Goal: Communication & Community: Participate in discussion

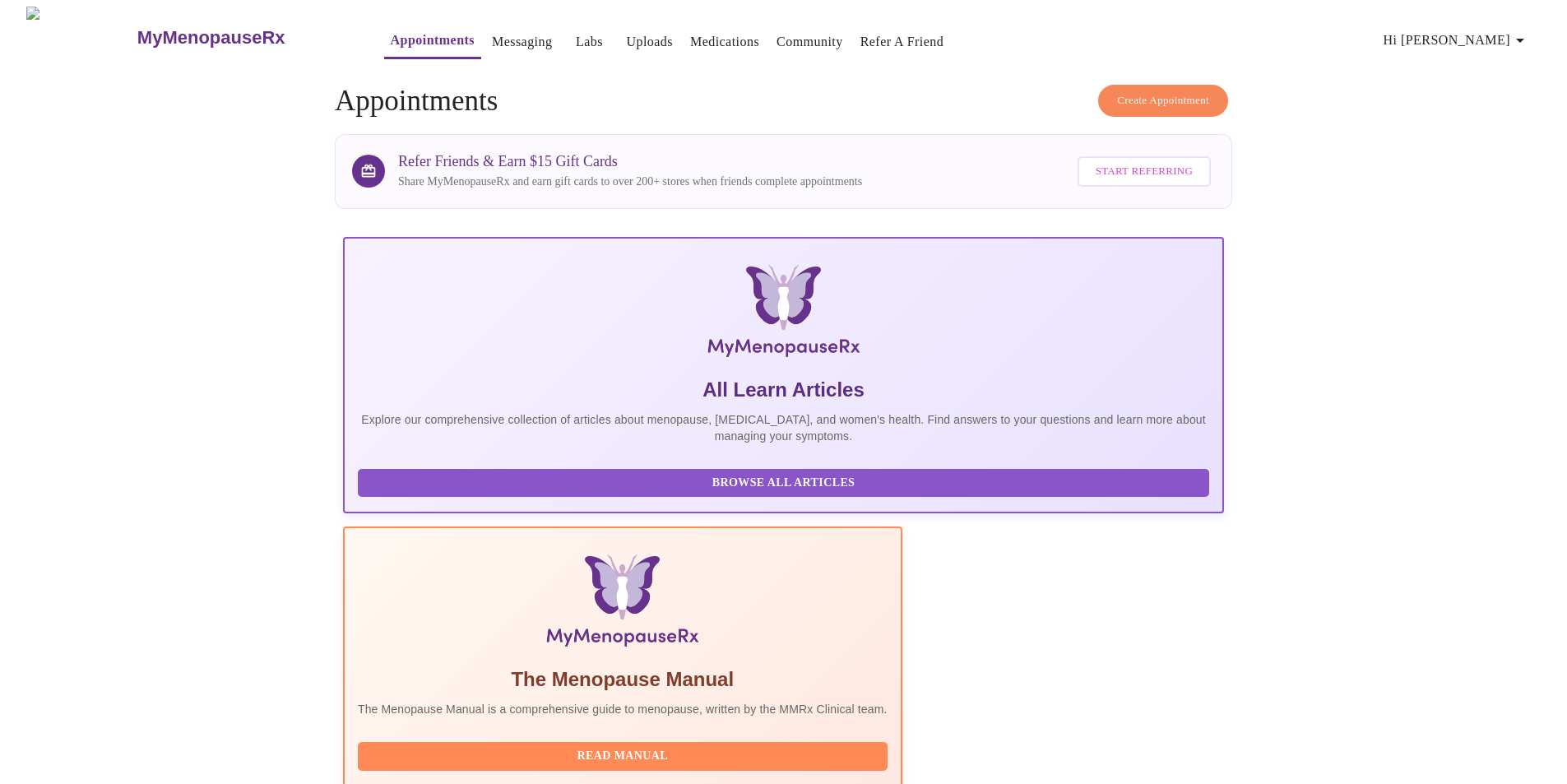
scroll to position [116, 0]
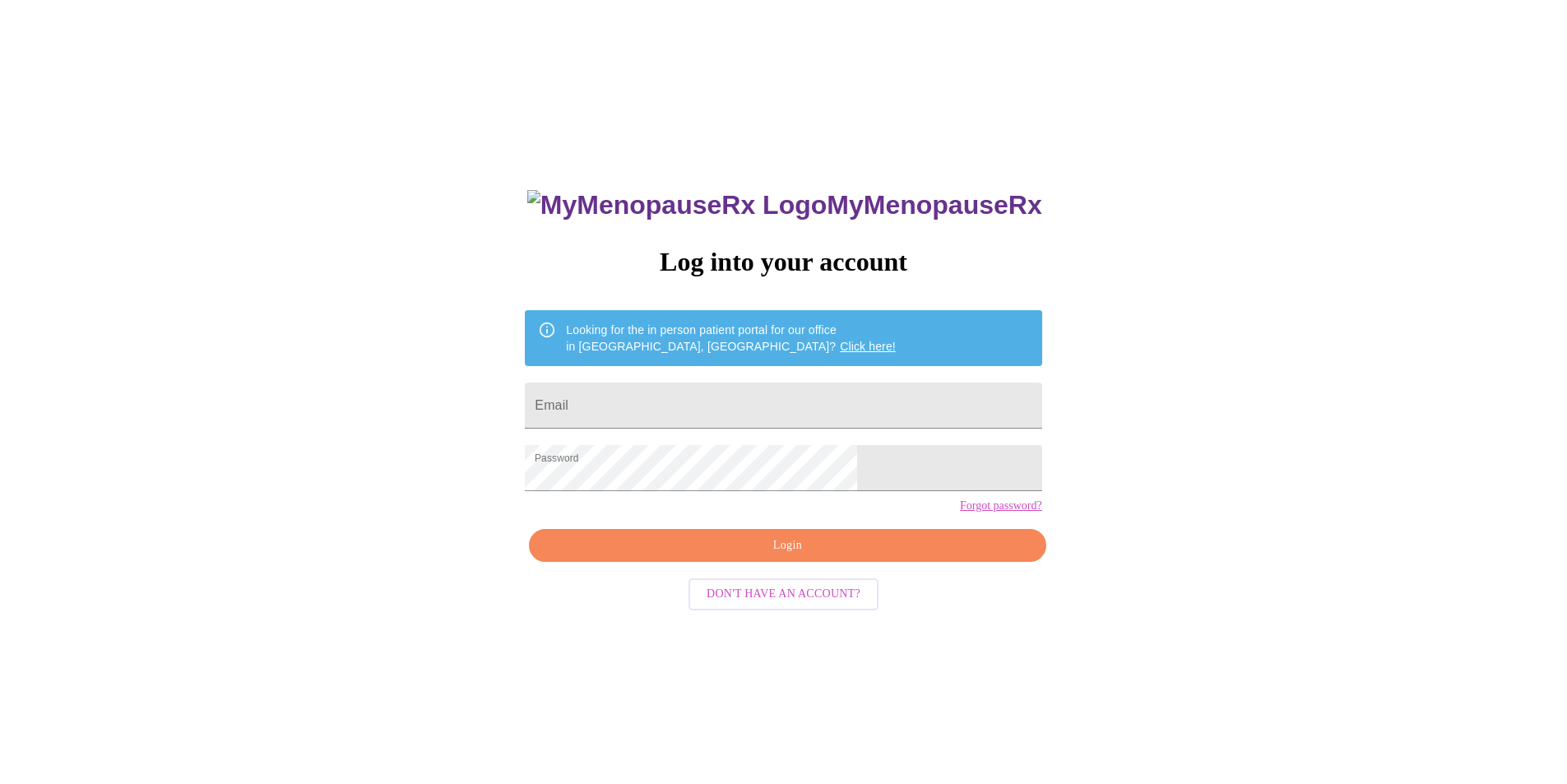
scroll to position [16, 0]
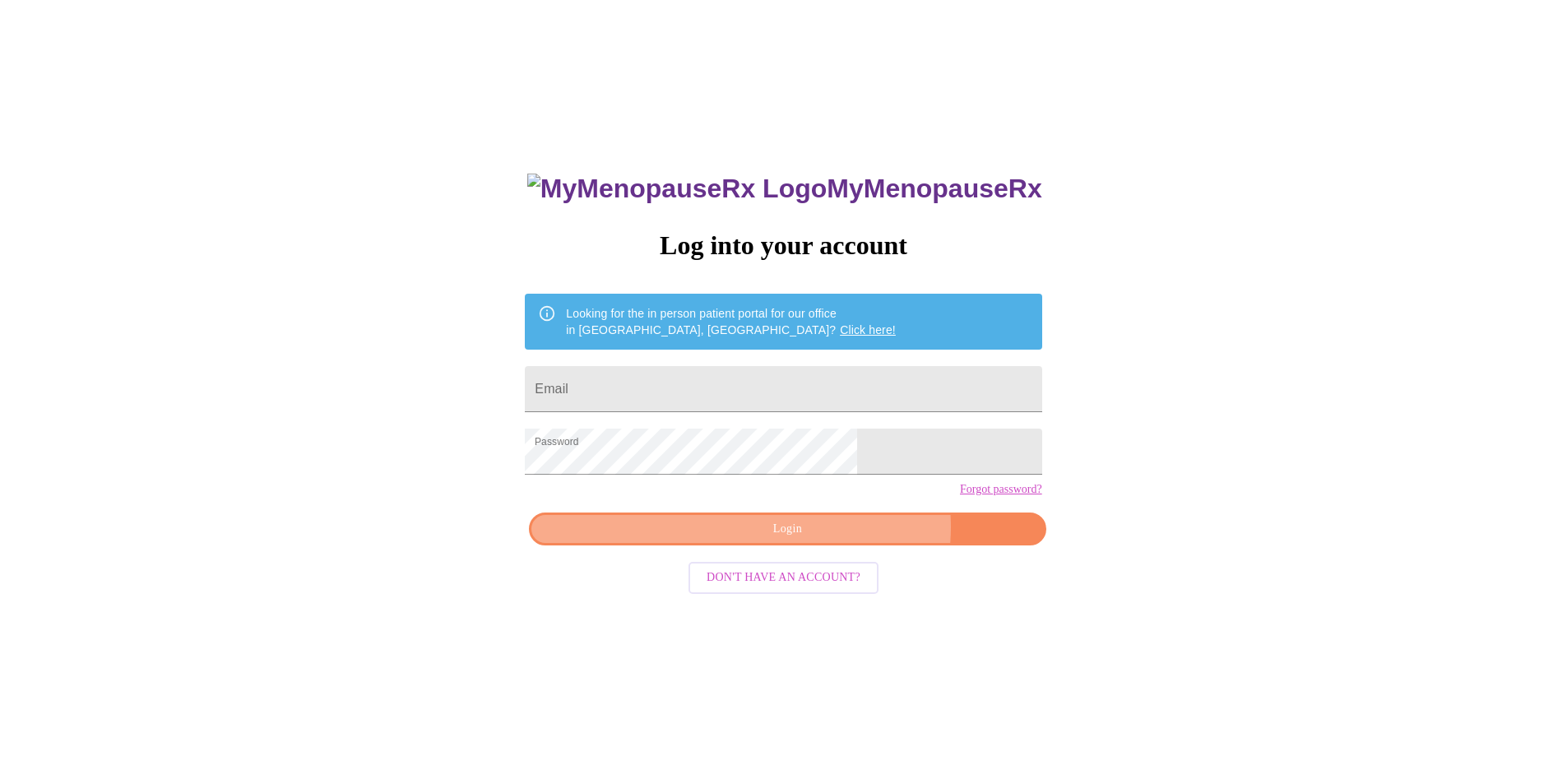
click at [834, 539] on span "Login" at bounding box center [787, 529] width 479 height 20
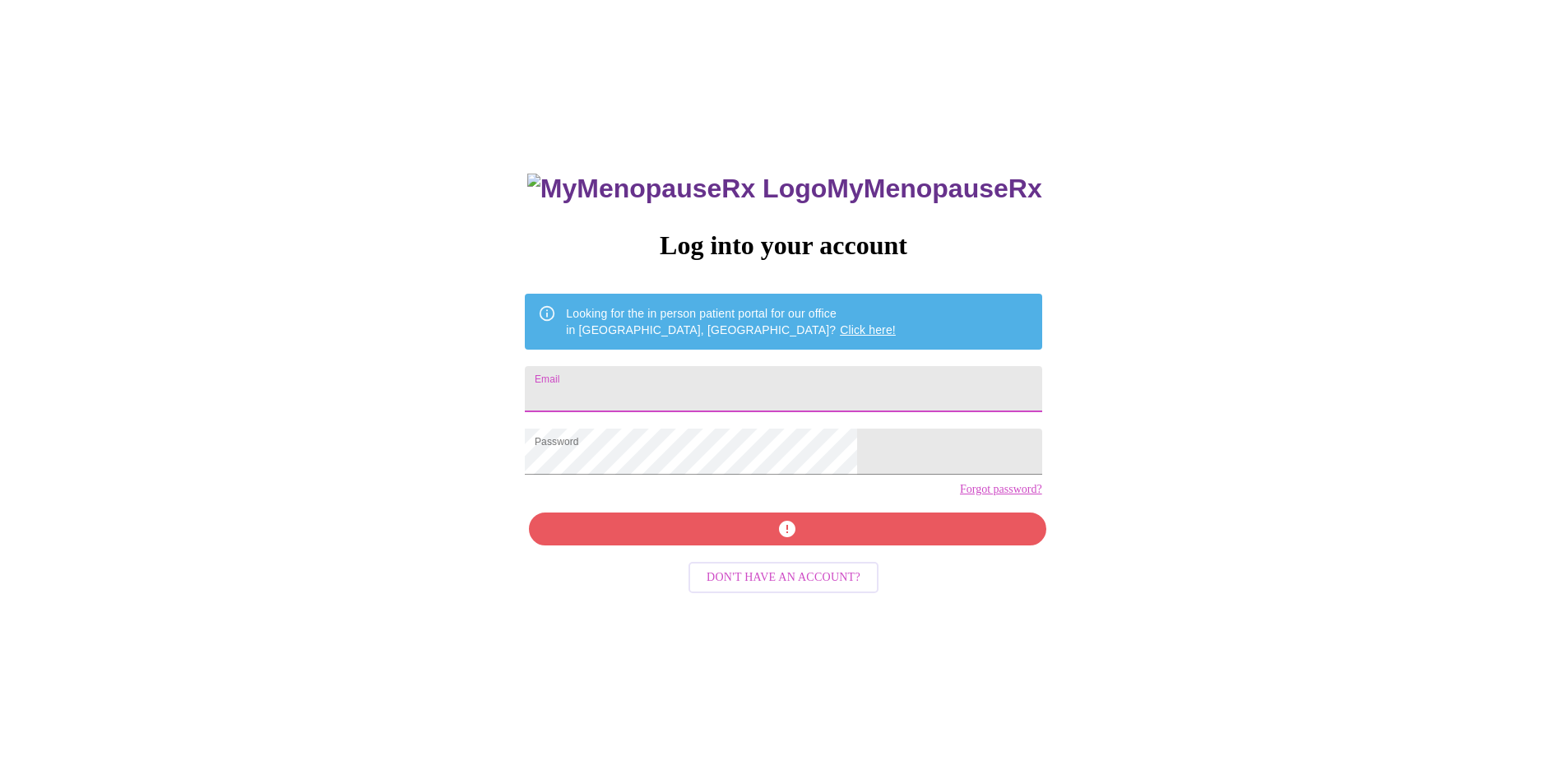
click at [741, 366] on input "Email" at bounding box center [783, 389] width 516 height 46
type input "buffym.rocks@gmail.com"
click at [786, 557] on div "MyMenopauseRx Log into your account Looking for the in person patient portal fo…" at bounding box center [784, 539] width 550 height 784
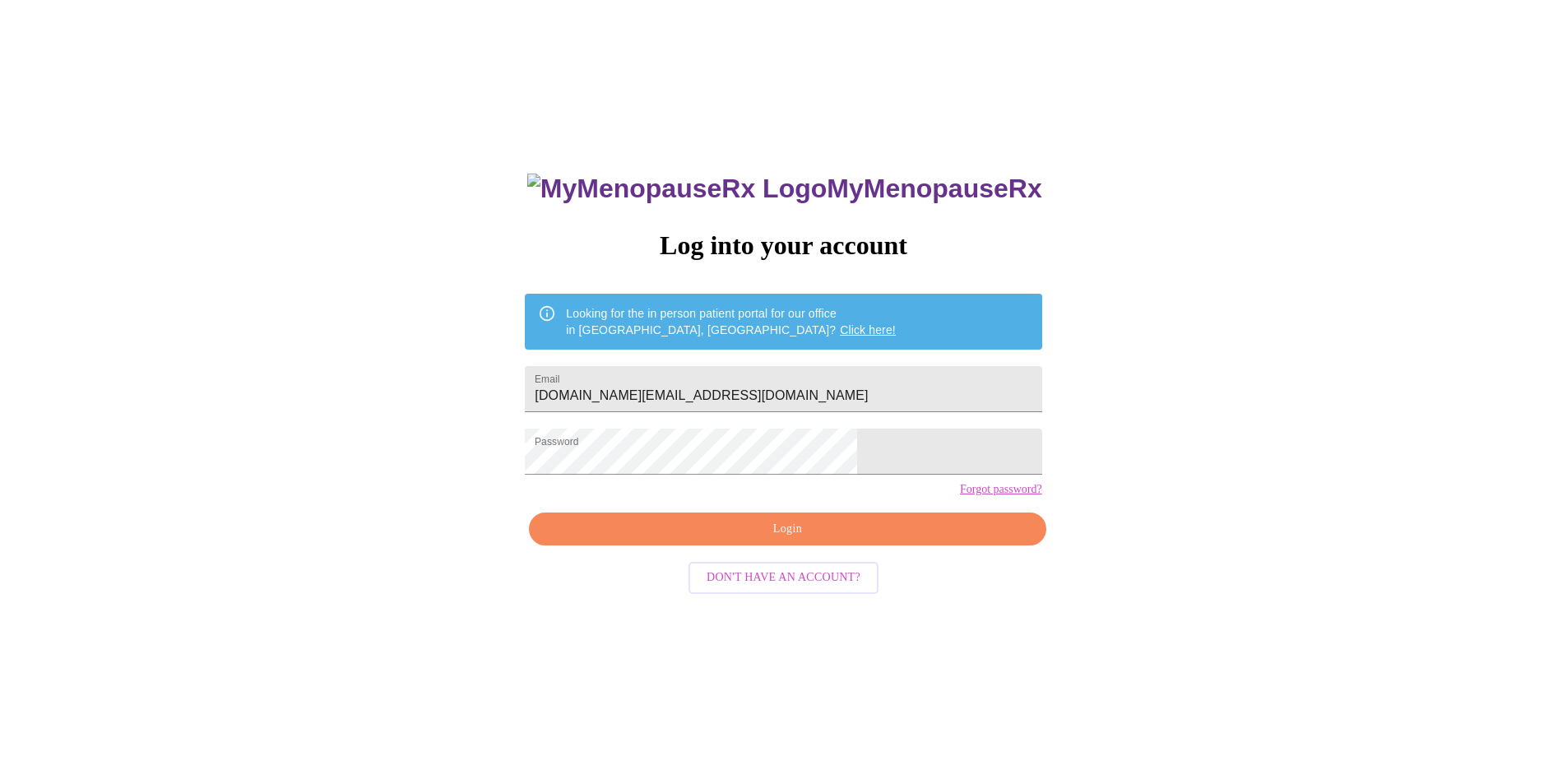
click at [860, 539] on span "Login" at bounding box center [787, 529] width 479 height 20
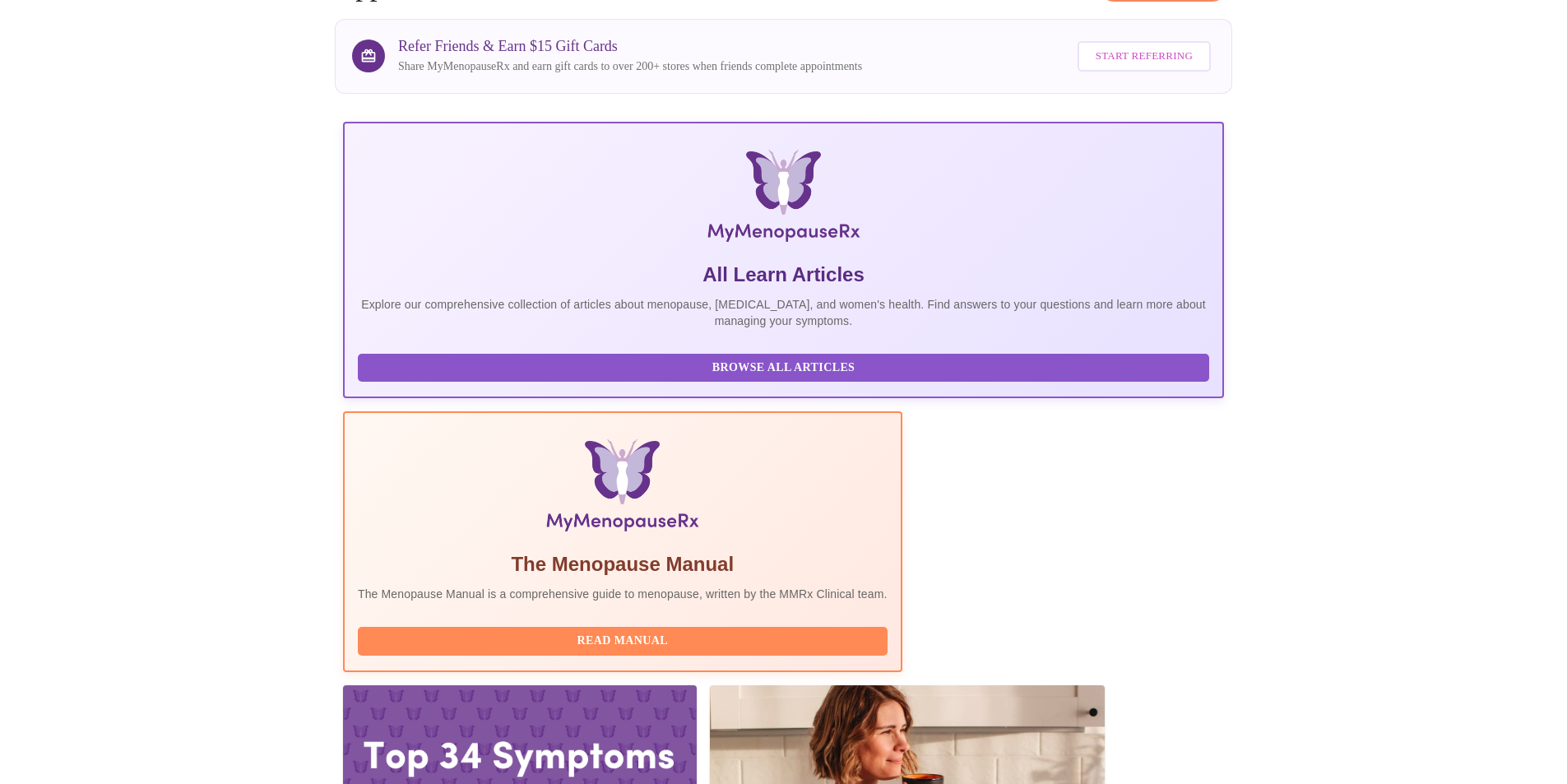
scroll to position [116, 0]
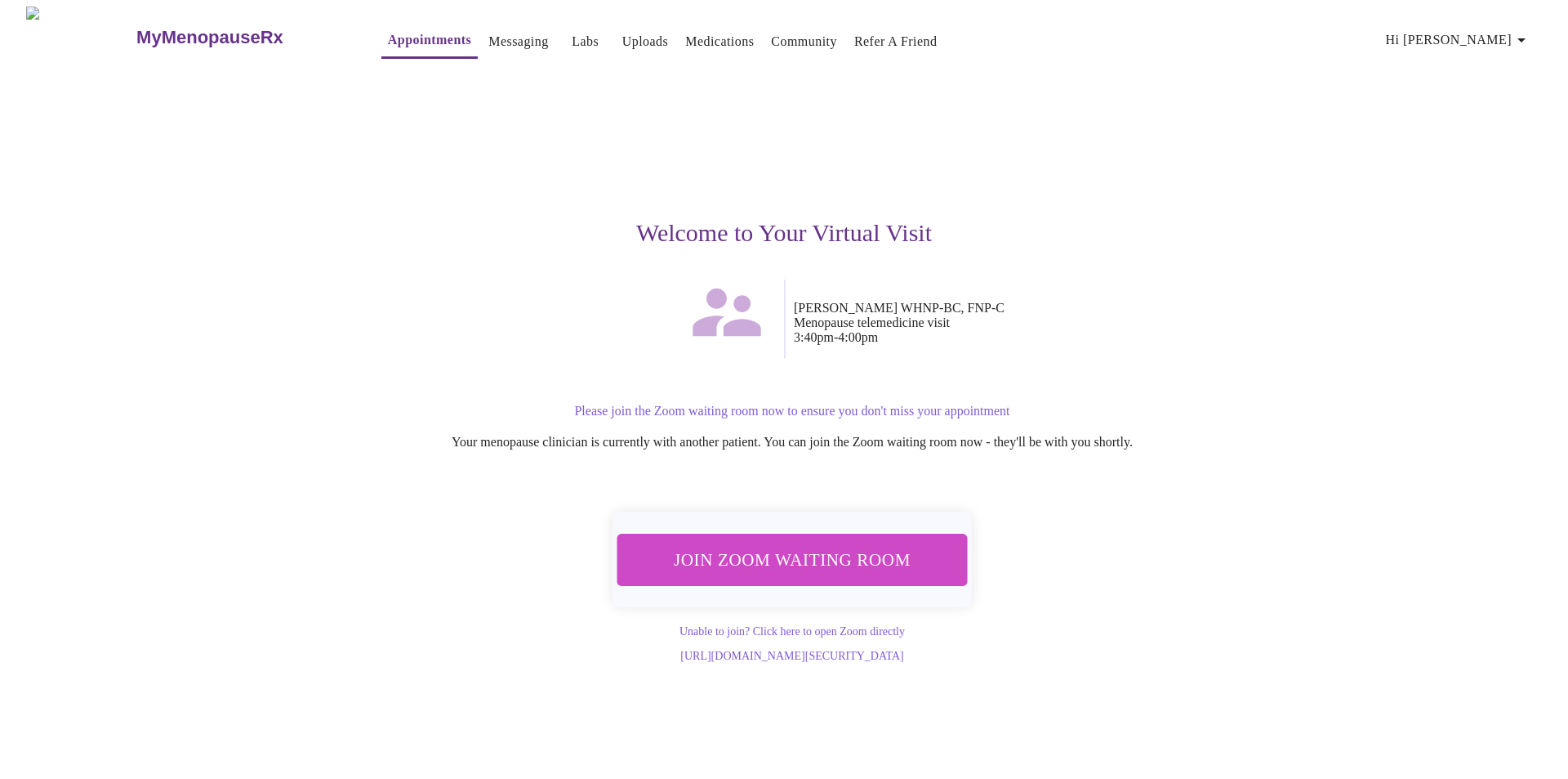
click at [871, 549] on span "Join Zoom Waiting Room" at bounding box center [792, 559] width 307 height 30
